Goal: Transaction & Acquisition: Purchase product/service

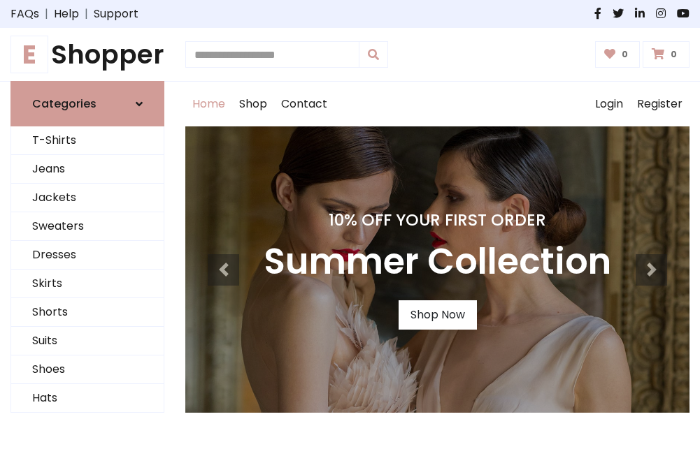
click at [349, 224] on h4 "10% Off Your First Order" at bounding box center [436, 220] width 347 height 20
click at [437, 315] on link "Shop Now" at bounding box center [437, 315] width 78 height 29
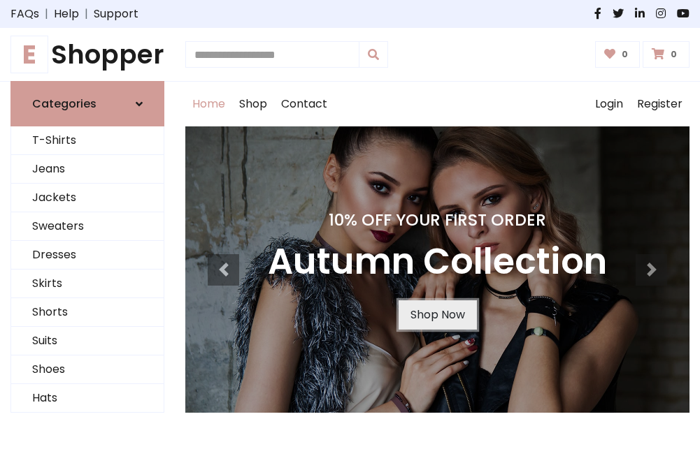
click at [437, 315] on link "Shop Now" at bounding box center [437, 315] width 78 height 29
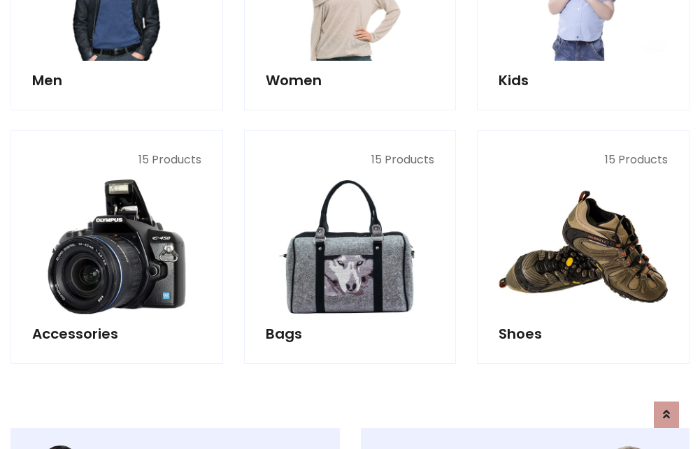
scroll to position [1394, 0]
